Goal: Transaction & Acquisition: Purchase product/service

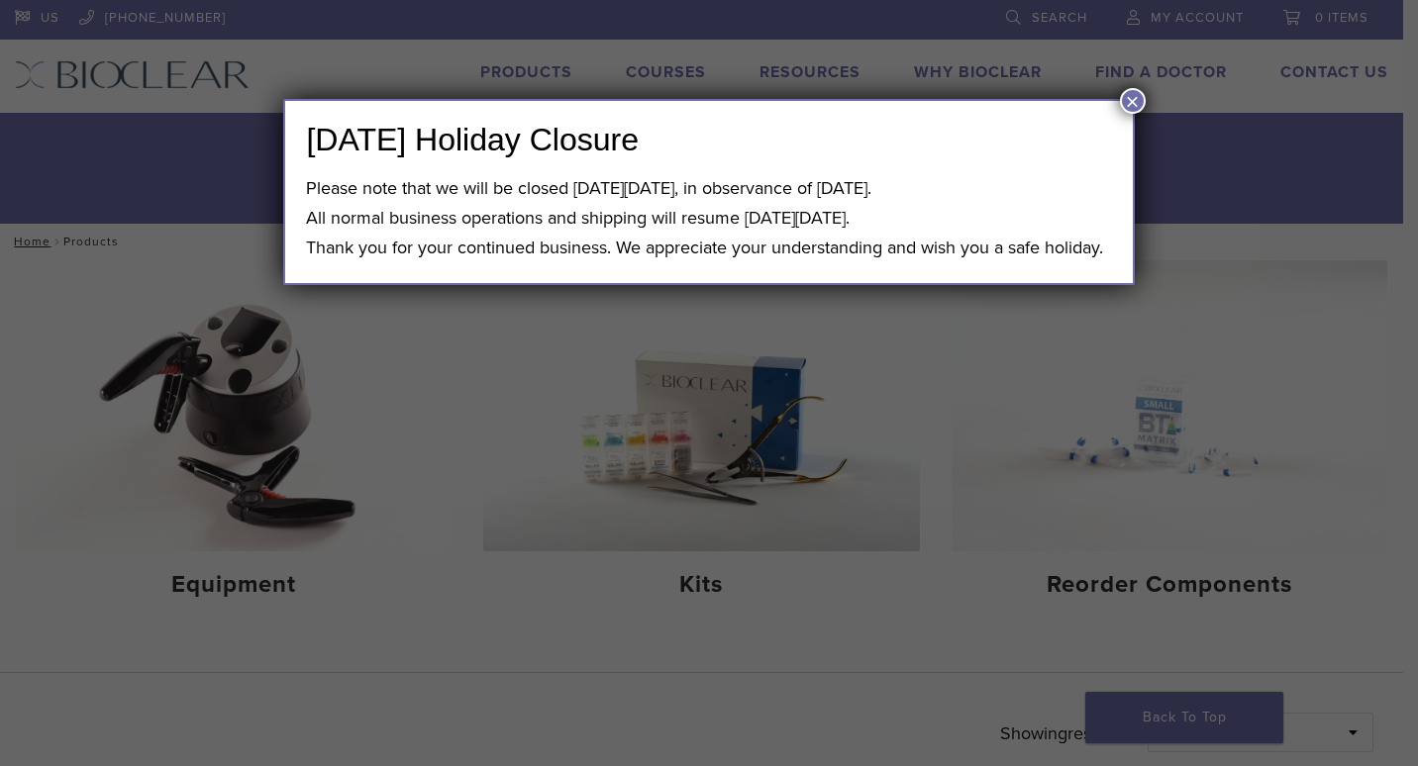
click at [1122, 94] on button "×" at bounding box center [1133, 101] width 26 height 26
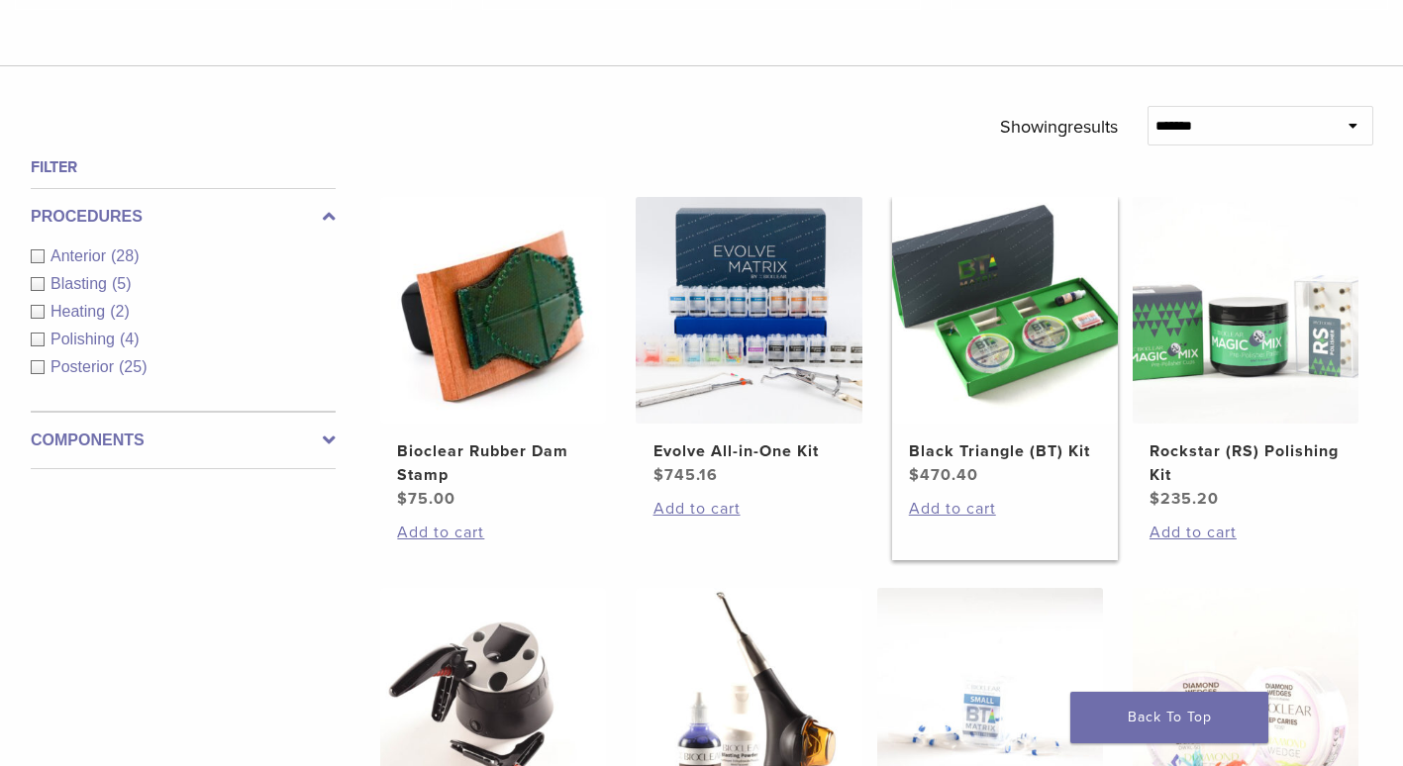
scroll to position [594, 0]
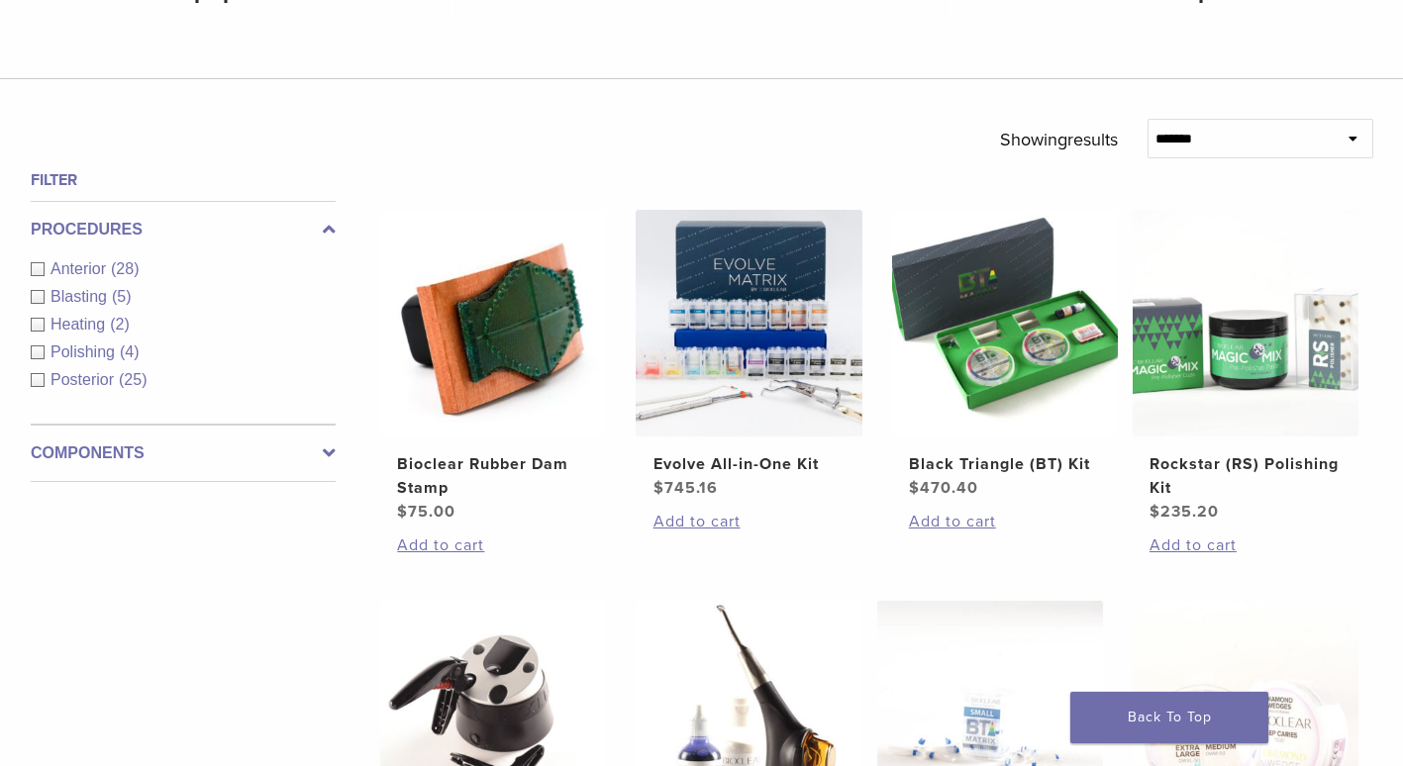
click at [34, 267] on div "Anterior (28)" at bounding box center [183, 269] width 305 height 24
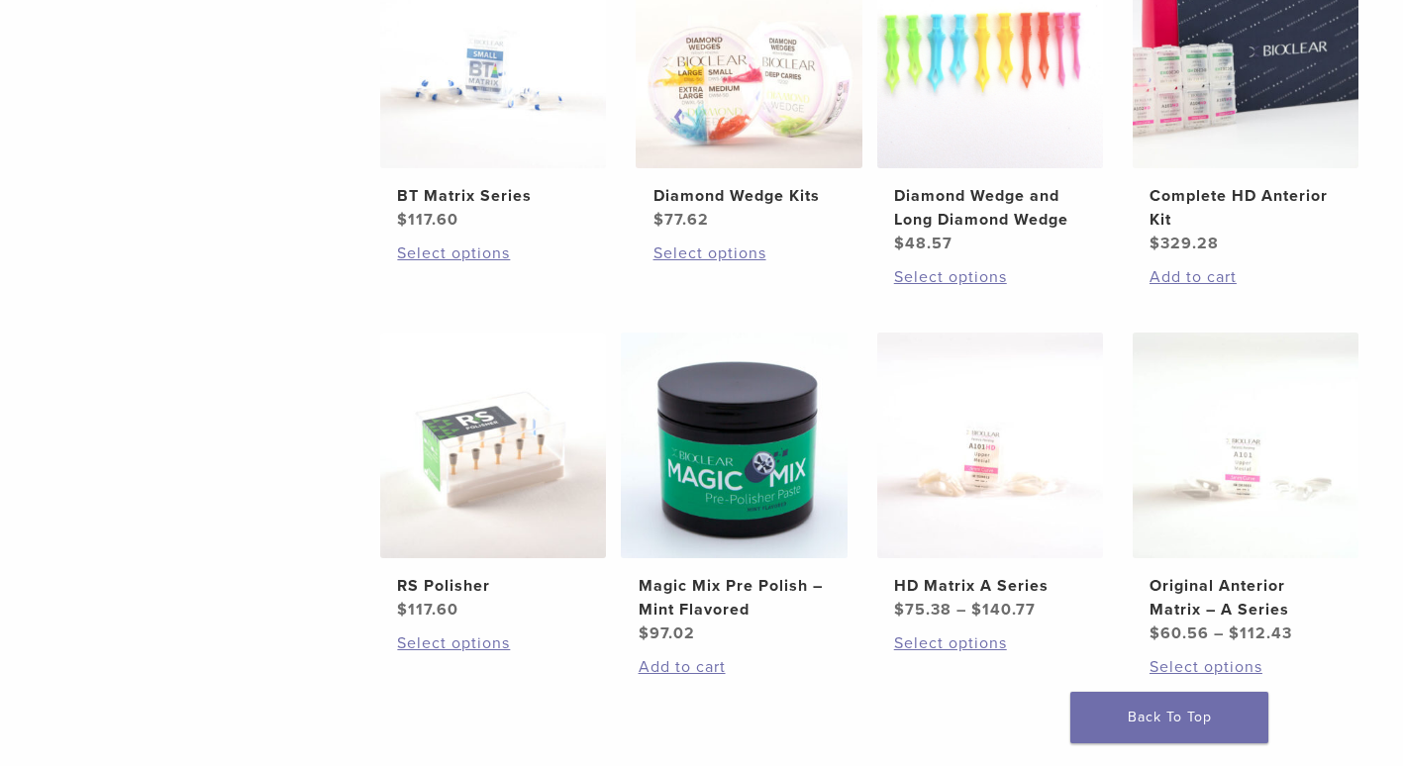
scroll to position [1287, 0]
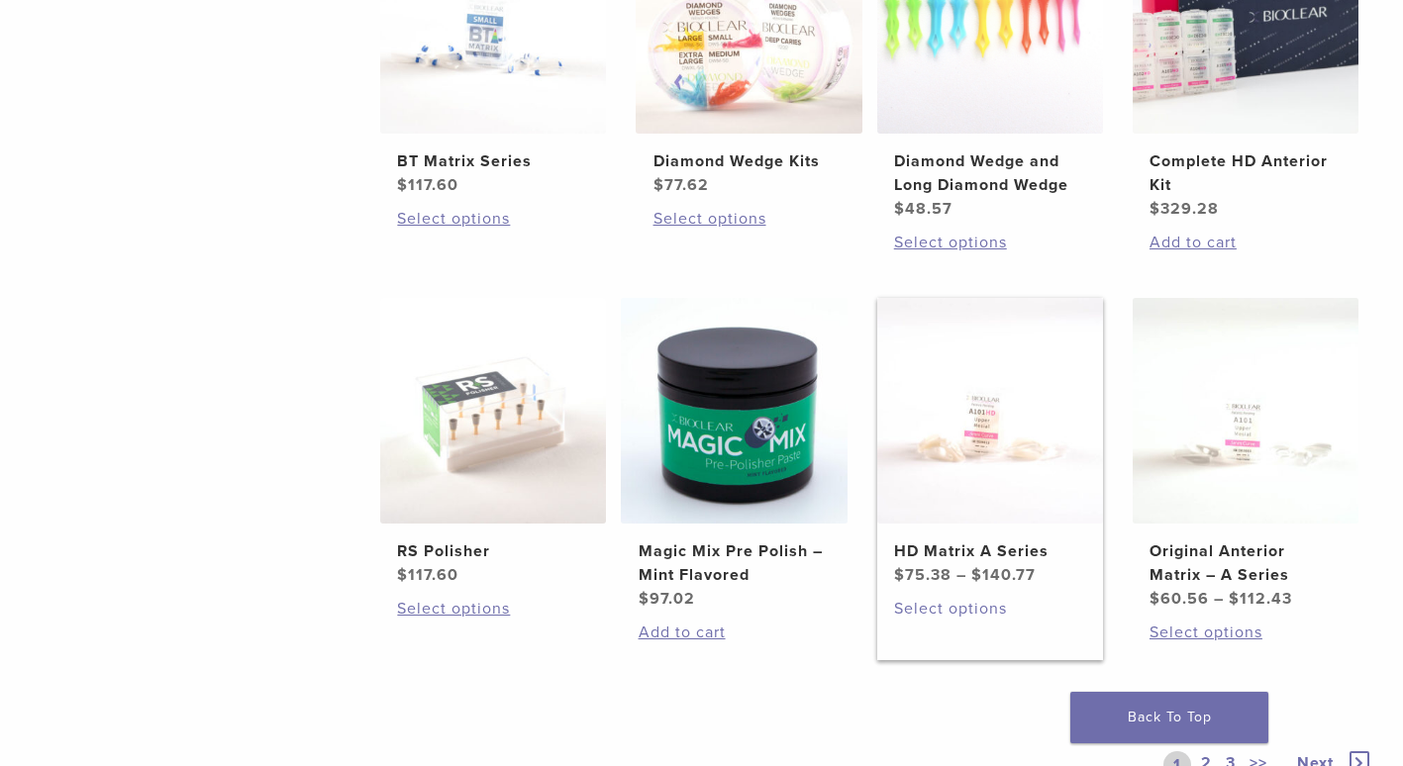
click at [968, 609] on link "Select options" at bounding box center [990, 609] width 192 height 24
click at [1221, 451] on img at bounding box center [1246, 411] width 226 height 226
click at [980, 422] on img at bounding box center [990, 411] width 226 height 226
click at [1233, 431] on img at bounding box center [1246, 411] width 226 height 226
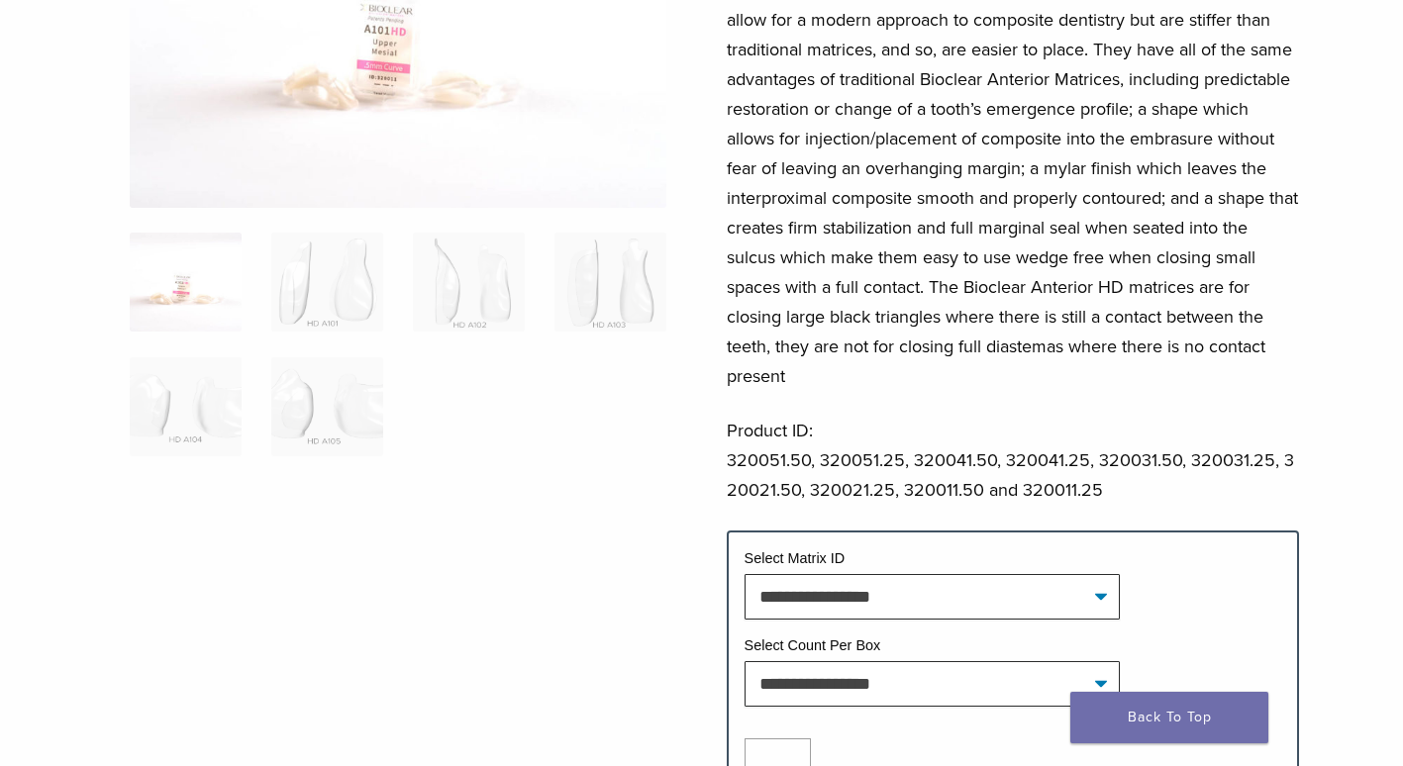
scroll to position [297, 0]
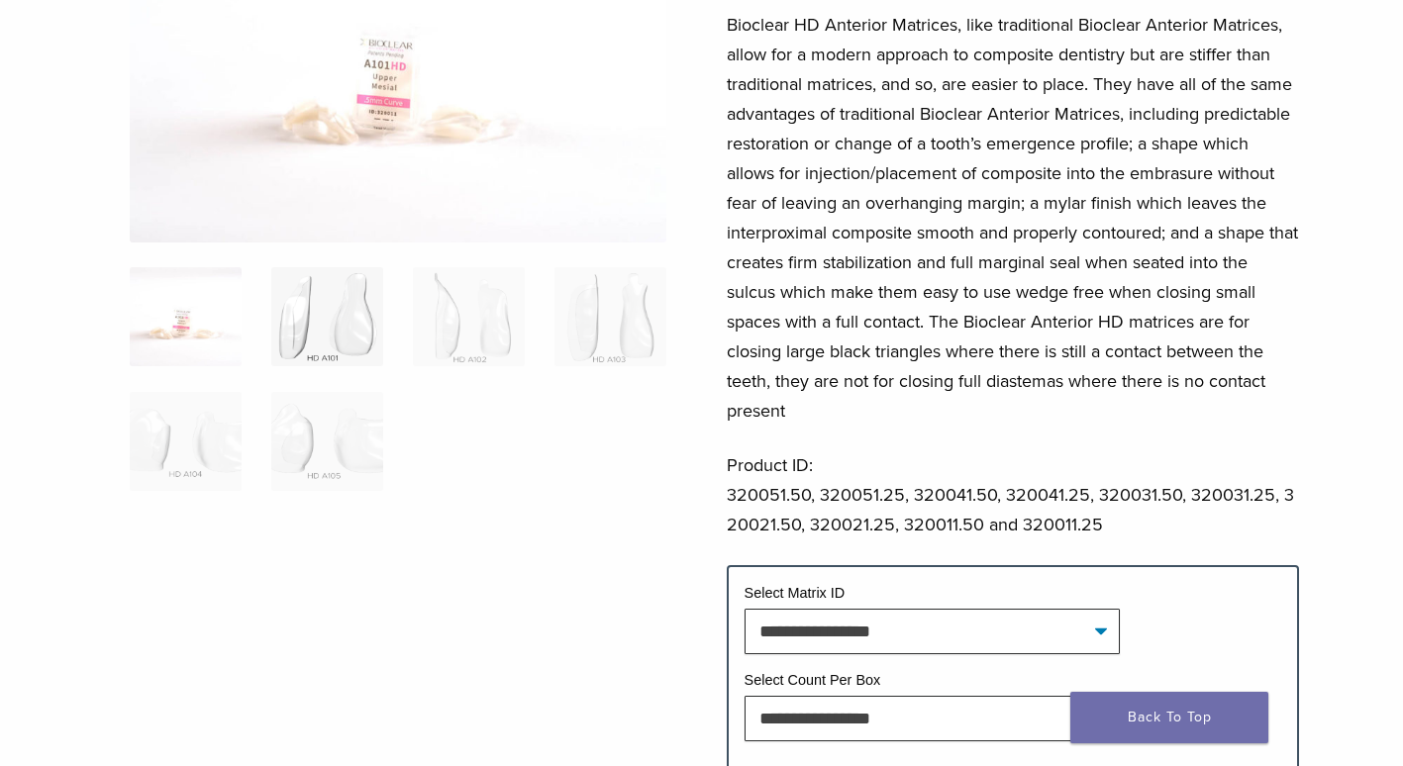
click at [309, 338] on img at bounding box center [327, 316] width 112 height 99
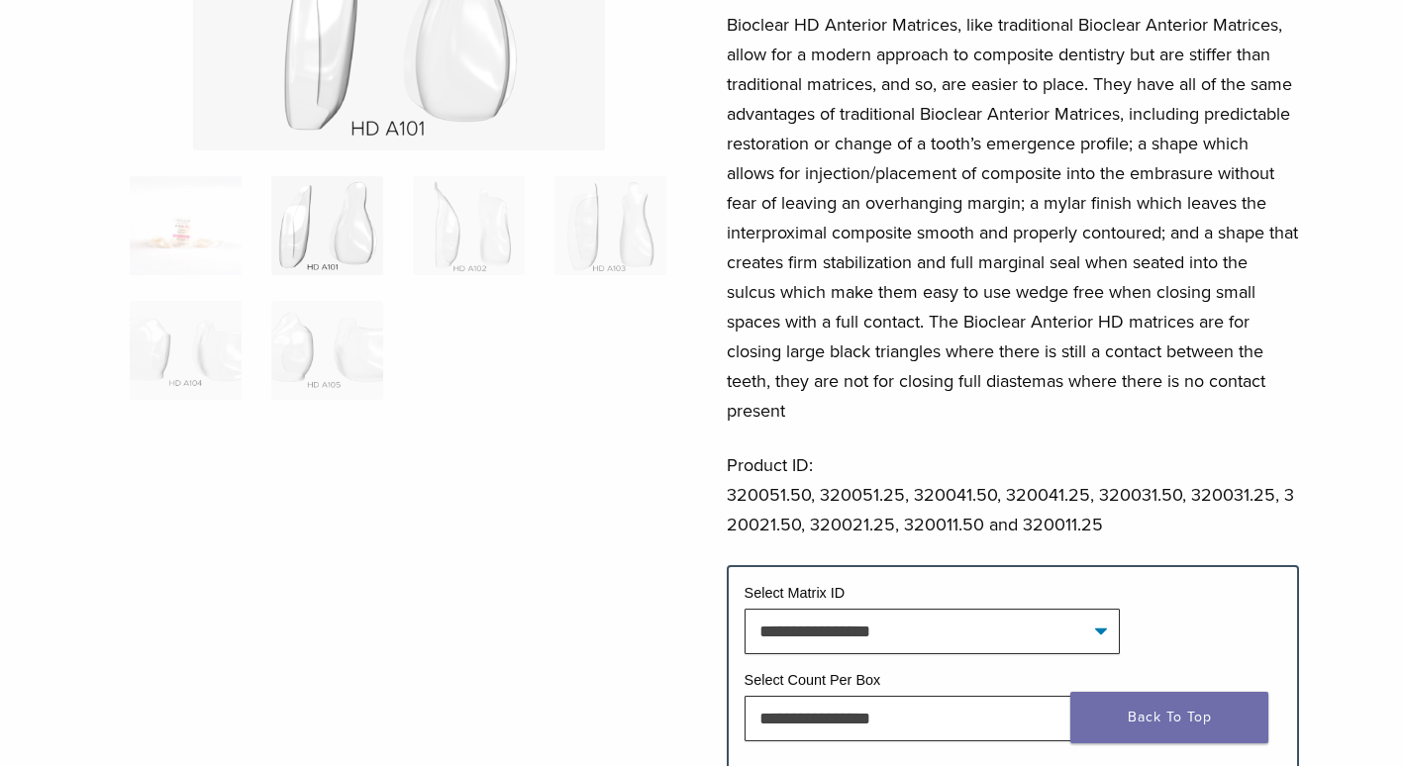
scroll to position [198, 0]
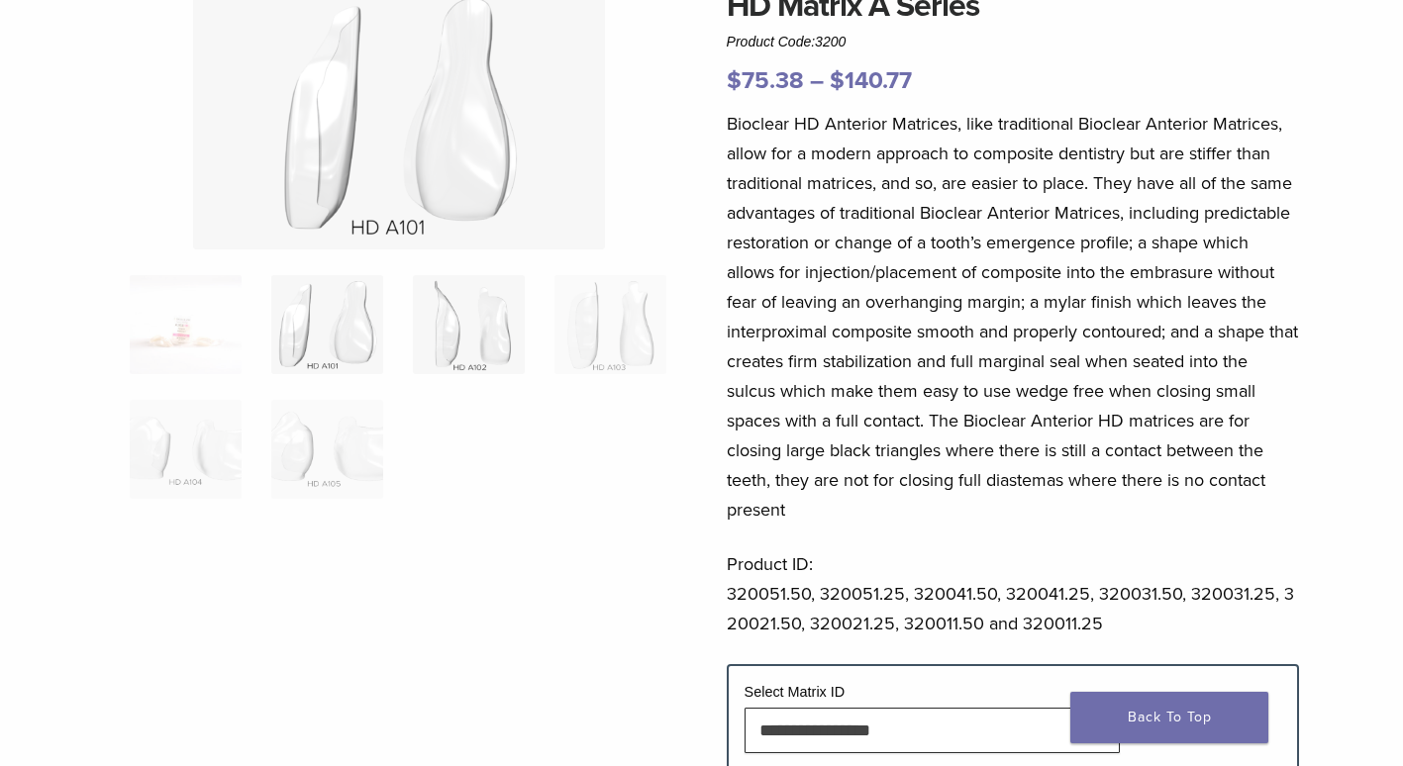
click at [469, 333] on img at bounding box center [469, 324] width 112 height 99
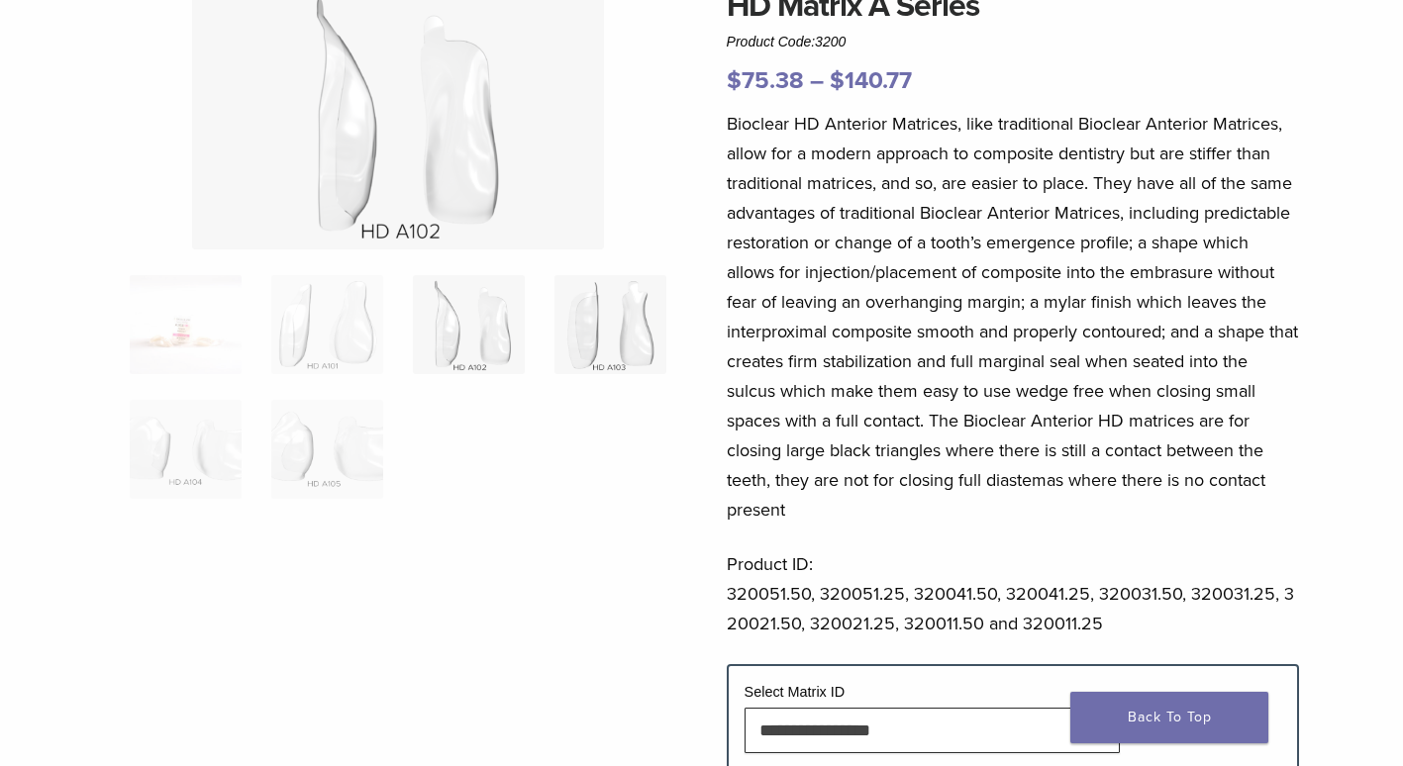
click at [620, 337] on img at bounding box center [610, 324] width 112 height 99
click at [190, 454] on img at bounding box center [186, 449] width 112 height 99
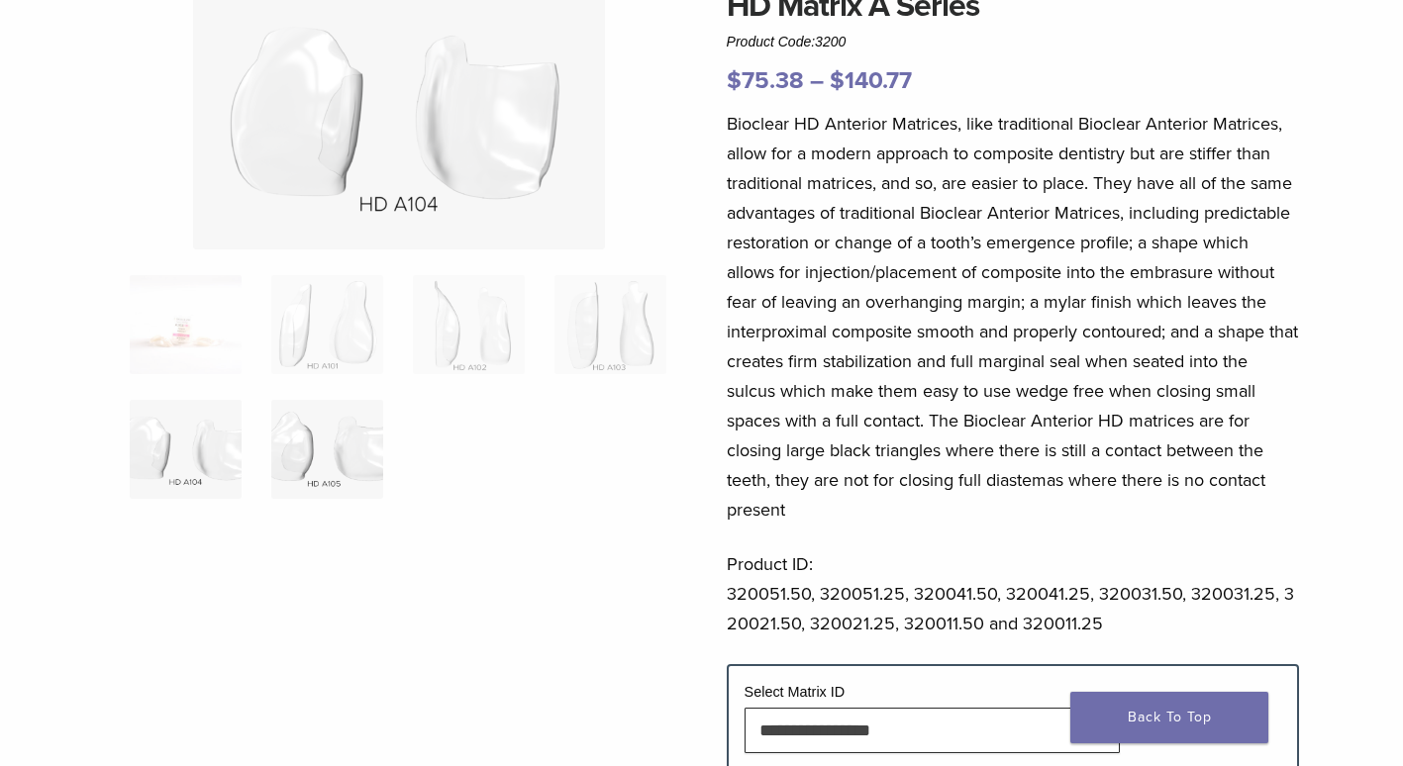
click at [284, 465] on img at bounding box center [327, 449] width 112 height 99
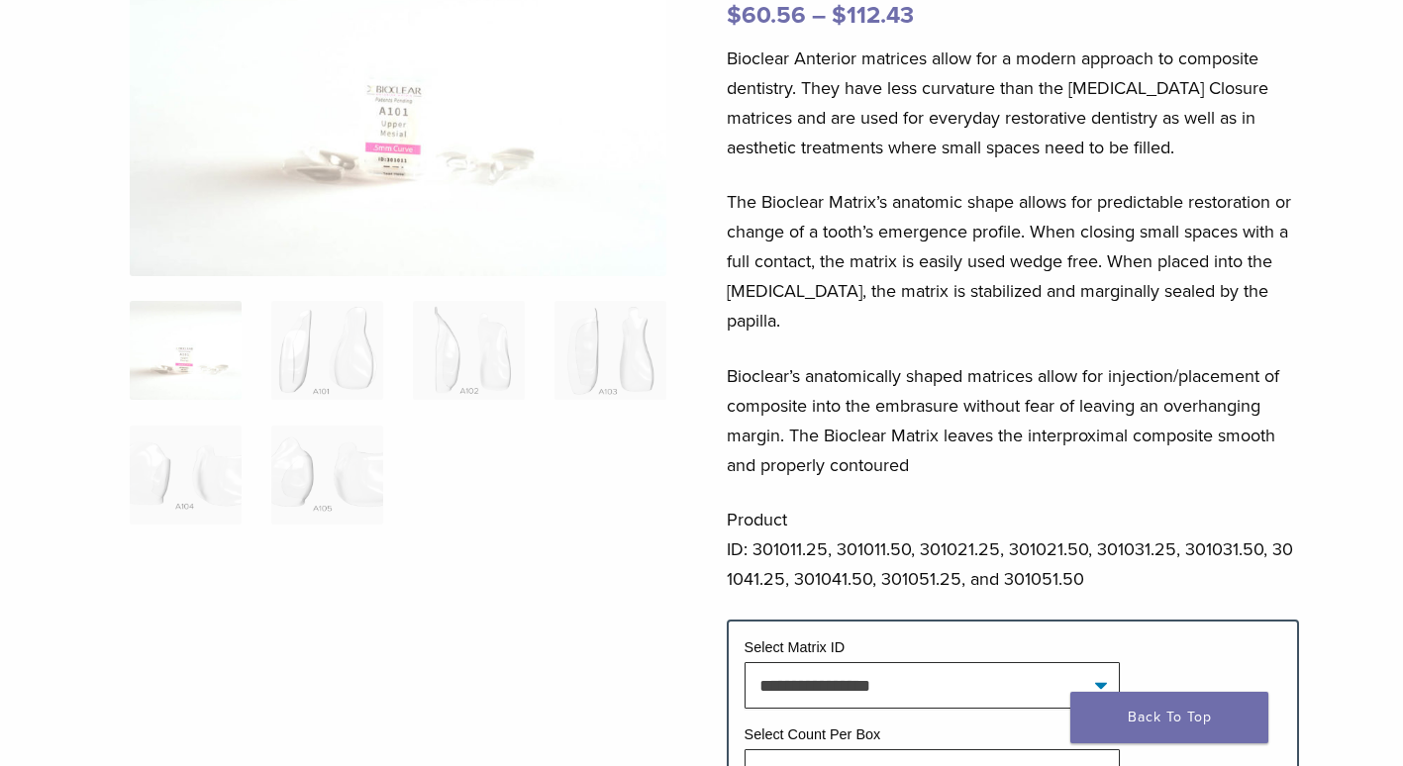
scroll to position [297, 0]
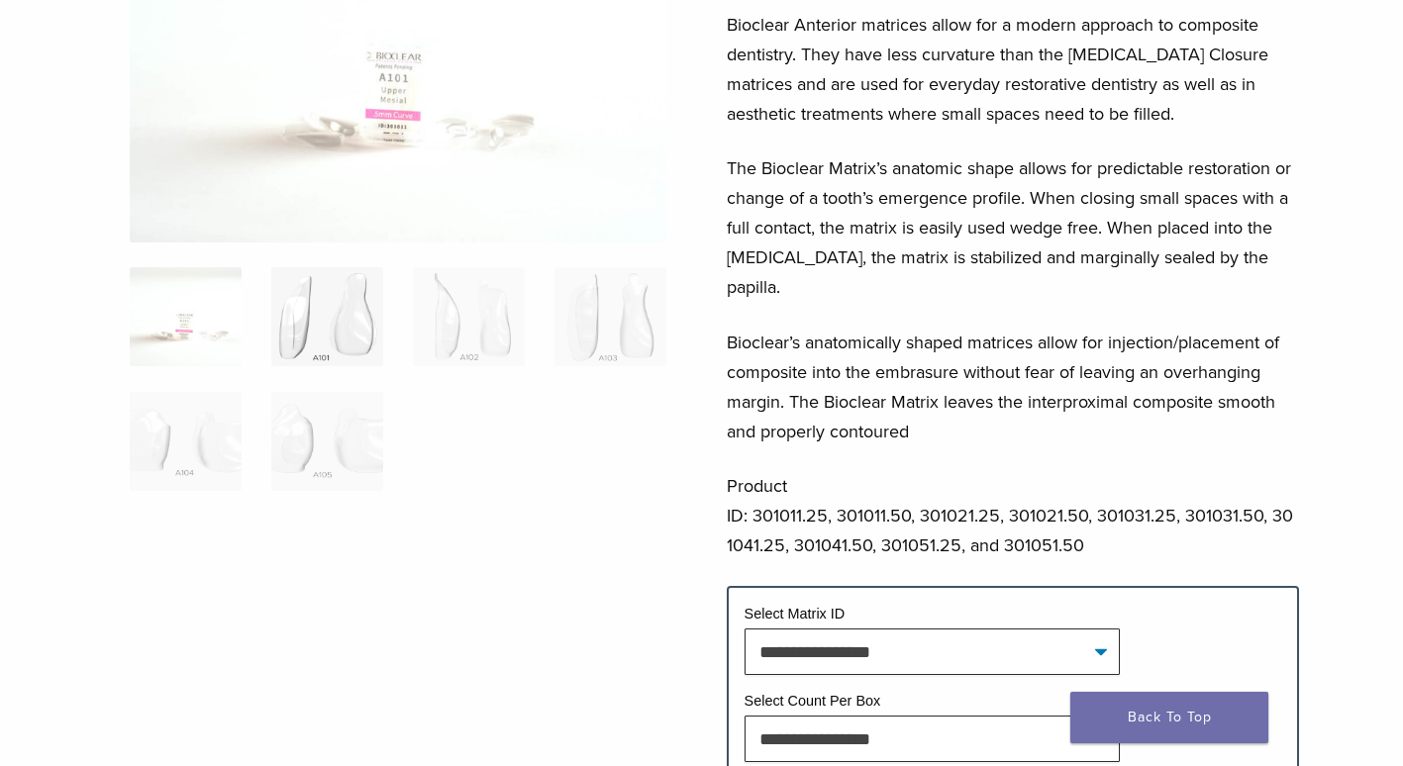
click at [320, 326] on img at bounding box center [327, 316] width 112 height 99
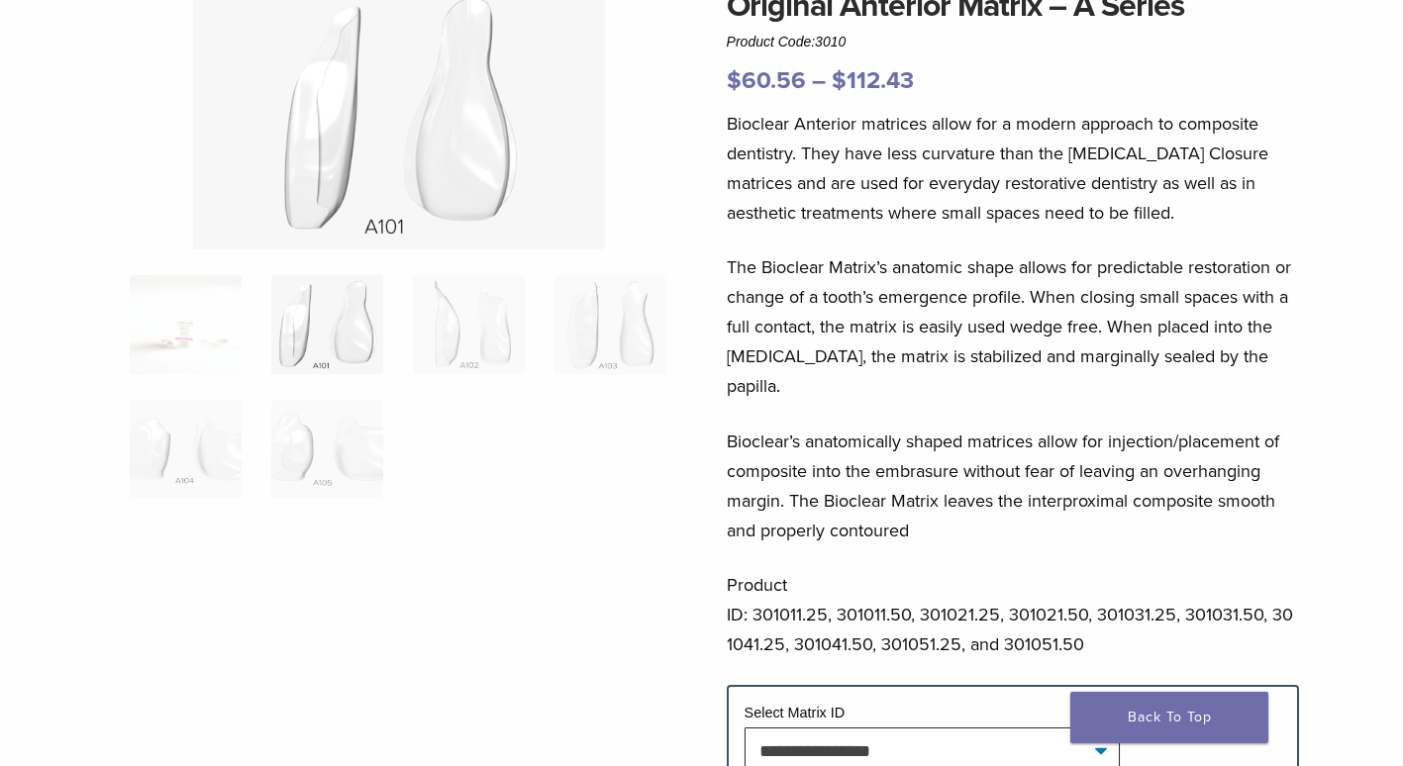
scroll to position [99, 0]
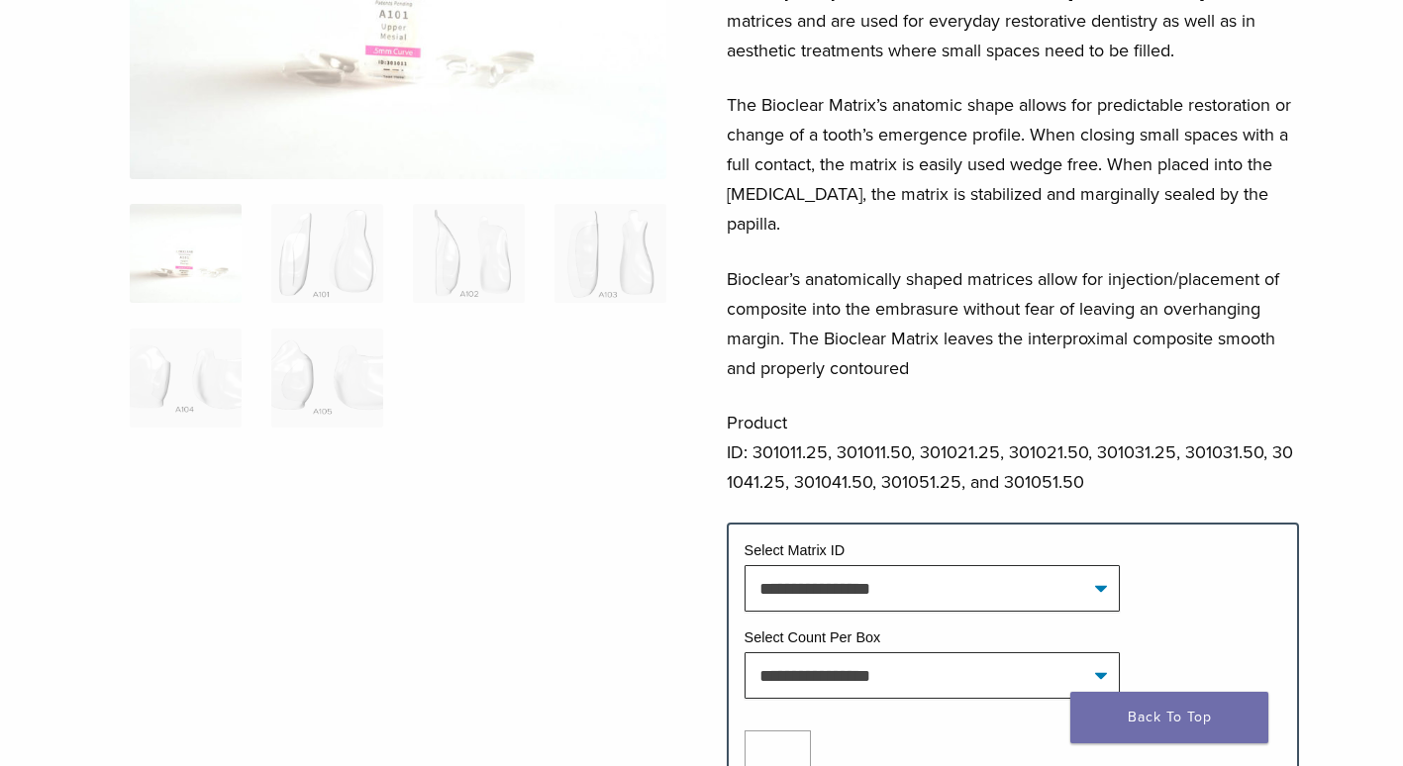
scroll to position [396, 0]
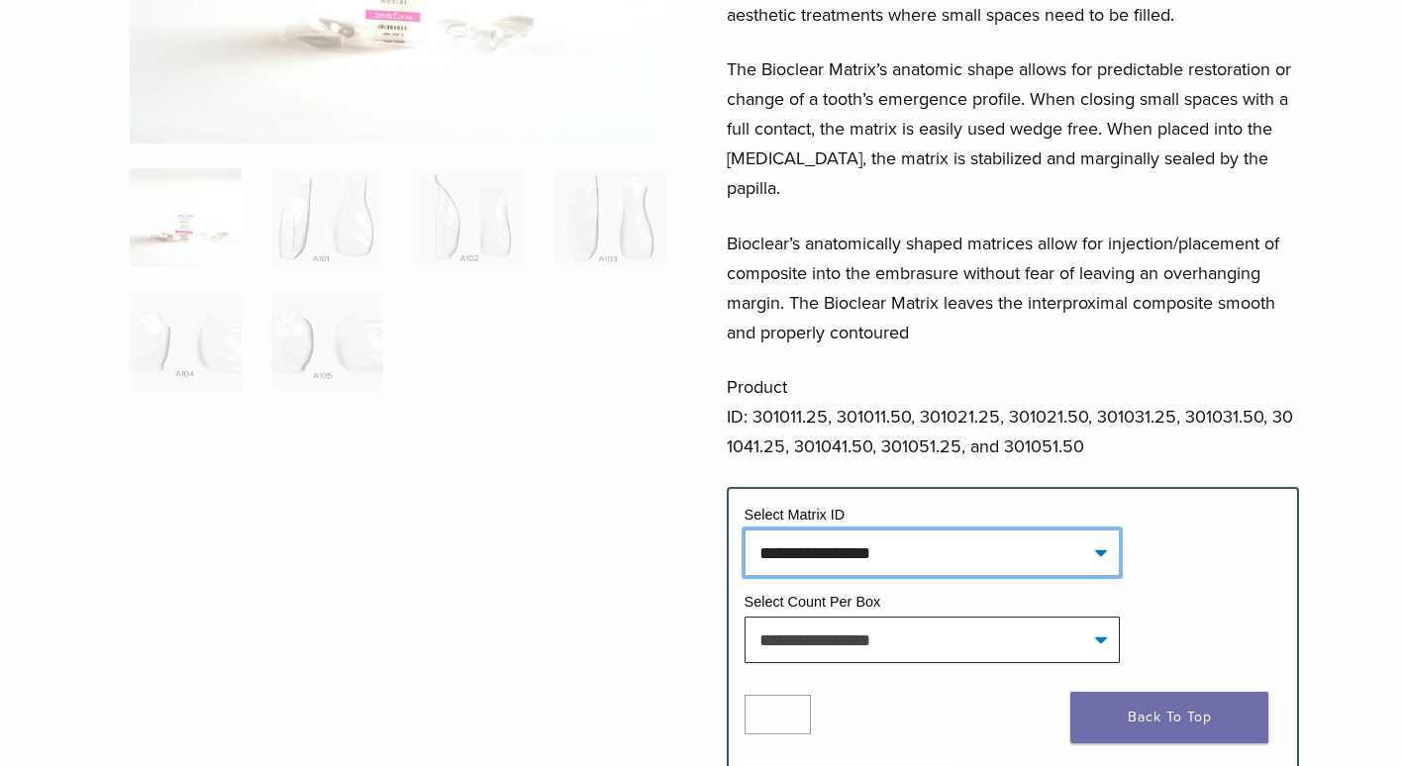
click at [1099, 530] on select "**********" at bounding box center [932, 553] width 375 height 46
click at [745, 530] on select "**********" at bounding box center [932, 553] width 375 height 46
select select "****"
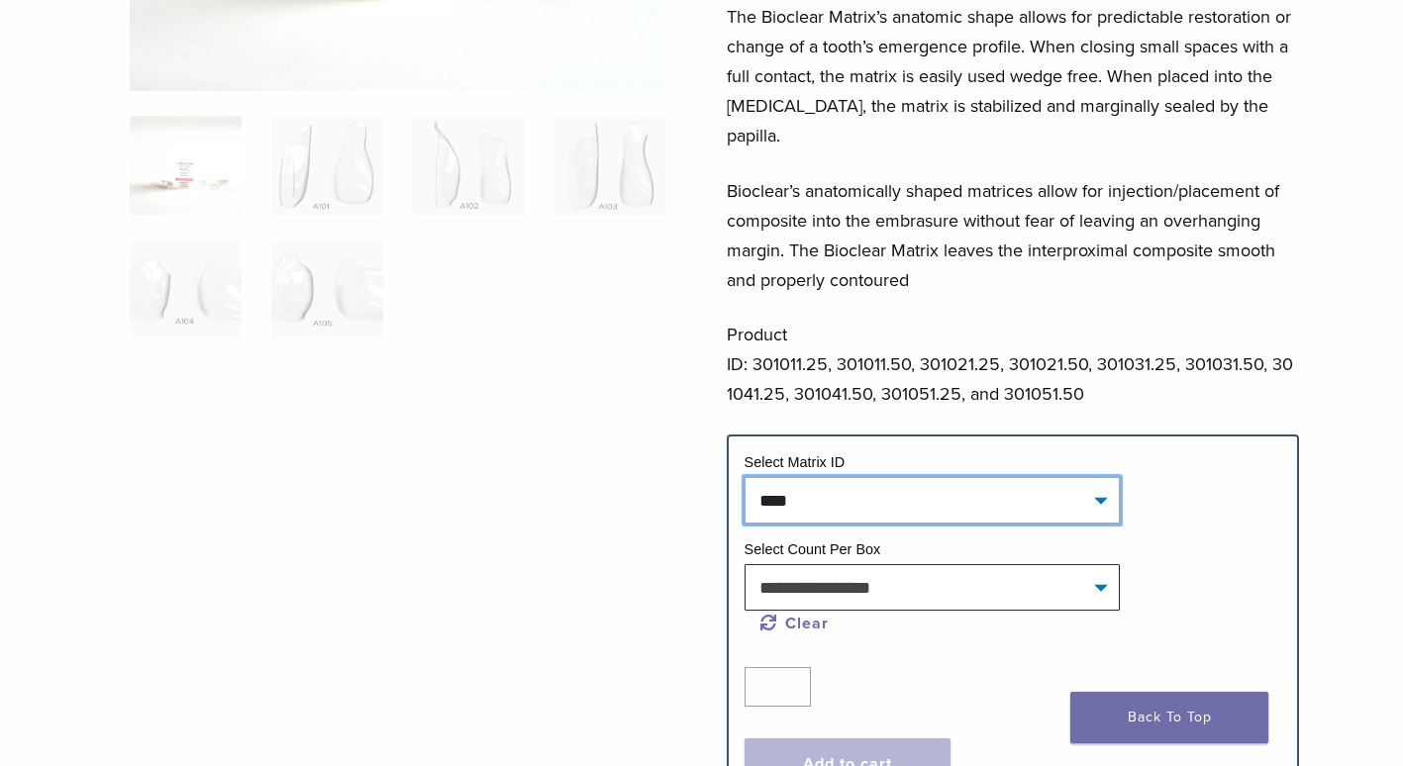
scroll to position [495, 0]
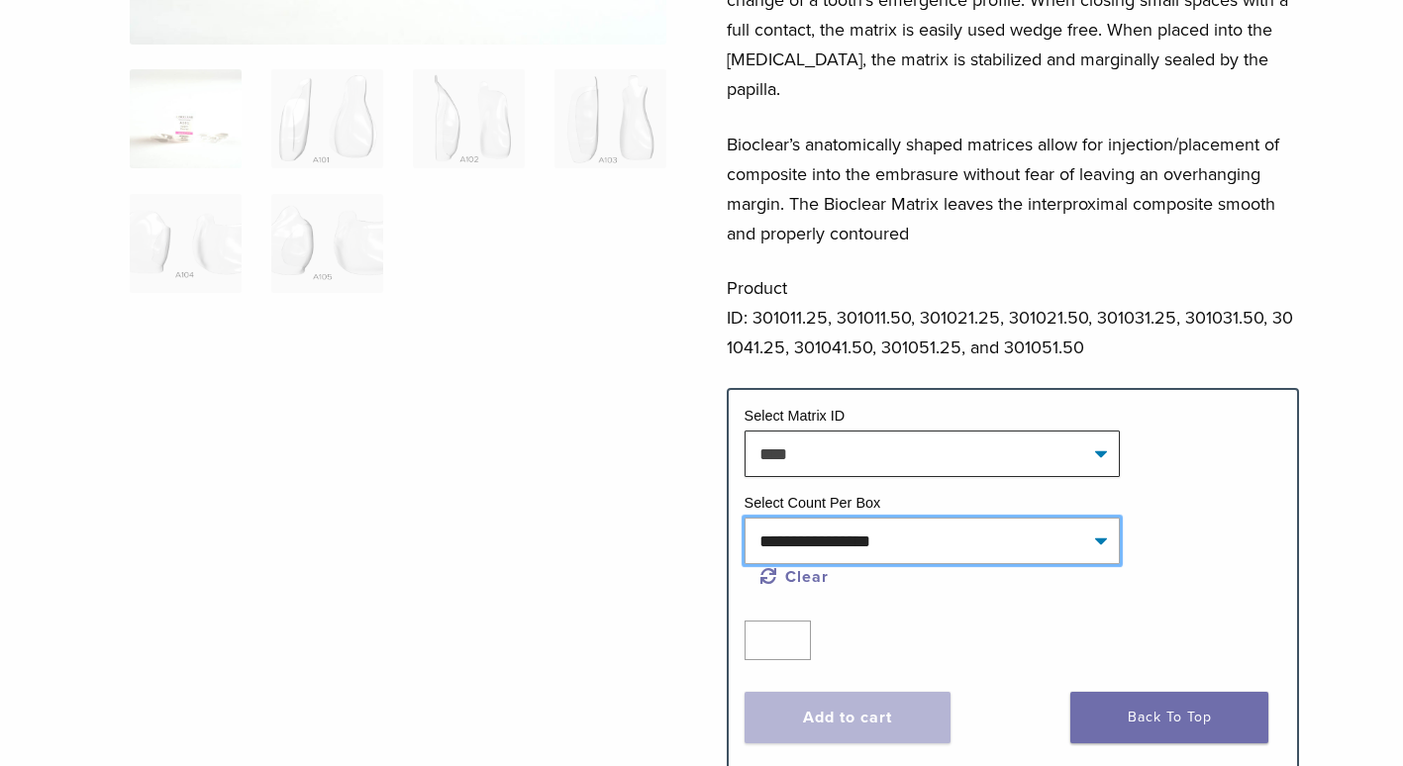
click at [1100, 518] on select "**********" at bounding box center [932, 541] width 375 height 46
